Goal: Information Seeking & Learning: Learn about a topic

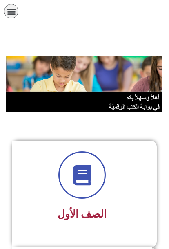
click at [4, 12] on div "תפריט" at bounding box center [11, 11] width 14 height 14
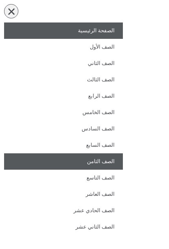
click at [109, 162] on link "الصف الثامن" at bounding box center [63, 161] width 119 height 16
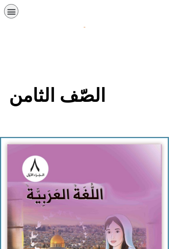
click at [138, 197] on img at bounding box center [84, 239] width 155 height 190
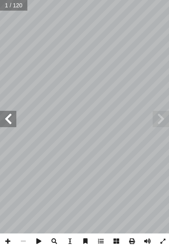
click at [16, 126] on span at bounding box center [8, 119] width 16 height 16
click at [13, 119] on span at bounding box center [8, 119] width 16 height 16
click at [8, 119] on span at bounding box center [8, 119] width 16 height 16
click at [9, 118] on span at bounding box center [8, 119] width 16 height 16
click at [9, 120] on span at bounding box center [8, 119] width 16 height 16
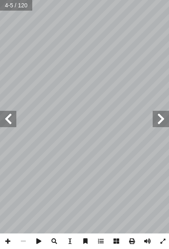
click at [6, 121] on span at bounding box center [8, 119] width 16 height 16
click at [6, 115] on span at bounding box center [8, 119] width 16 height 16
click at [4, 116] on span at bounding box center [8, 119] width 16 height 16
click at [10, 121] on span at bounding box center [8, 119] width 16 height 16
click at [6, 120] on span at bounding box center [8, 119] width 16 height 16
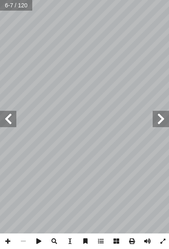
click at [6, 119] on span at bounding box center [8, 119] width 16 height 16
click at [6, 122] on span at bounding box center [8, 119] width 16 height 16
click at [5, 121] on span at bounding box center [8, 119] width 16 height 16
click at [6, 122] on span at bounding box center [8, 119] width 16 height 16
click at [13, 121] on span at bounding box center [8, 119] width 16 height 16
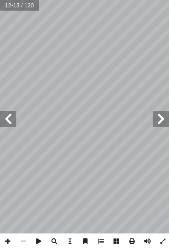
click at [168, 114] on span at bounding box center [161, 119] width 16 height 16
click at [162, 115] on span at bounding box center [161, 119] width 16 height 16
click at [163, 119] on span at bounding box center [161, 119] width 16 height 16
click at [9, 119] on span at bounding box center [8, 119] width 16 height 16
